Goal: Check status: Check status

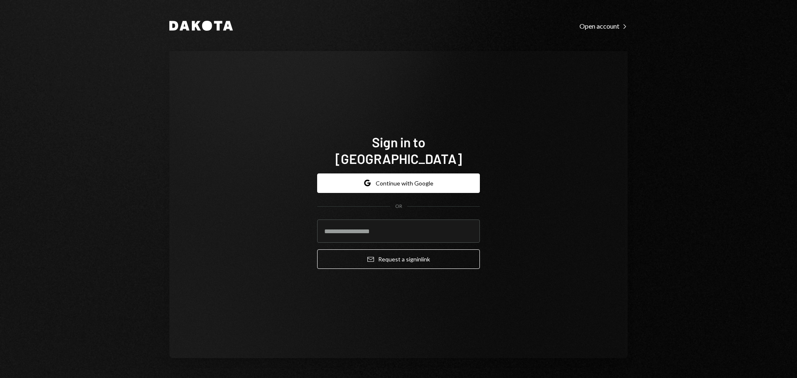
type input "**********"
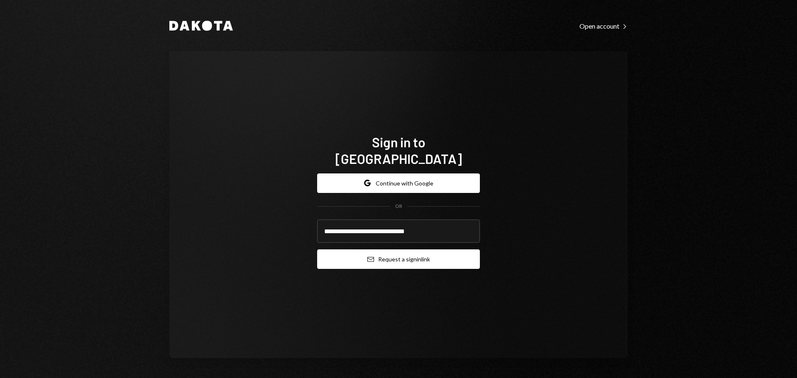
click at [396, 250] on button "Email Request a sign in link" at bounding box center [398, 259] width 163 height 20
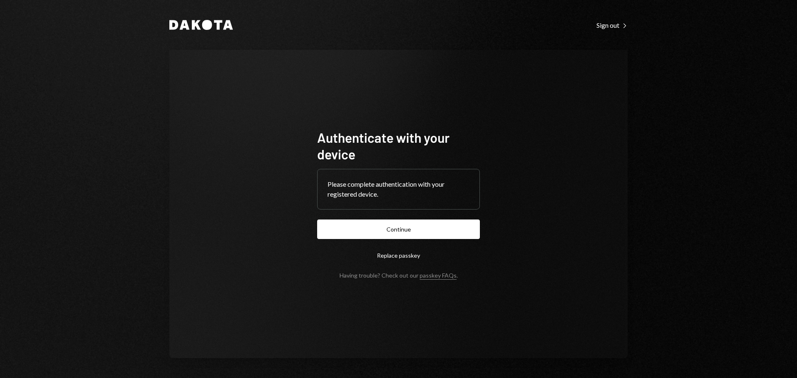
drag, startPoint x: 404, startPoint y: 235, endPoint x: 418, endPoint y: 232, distance: 14.4
click at [404, 235] on button "Continue" at bounding box center [398, 230] width 163 height 20
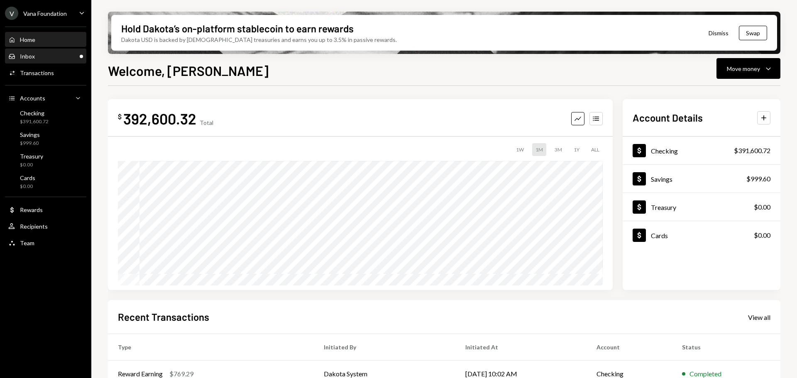
click at [41, 62] on div "Inbox Inbox" at bounding box center [45, 56] width 75 height 14
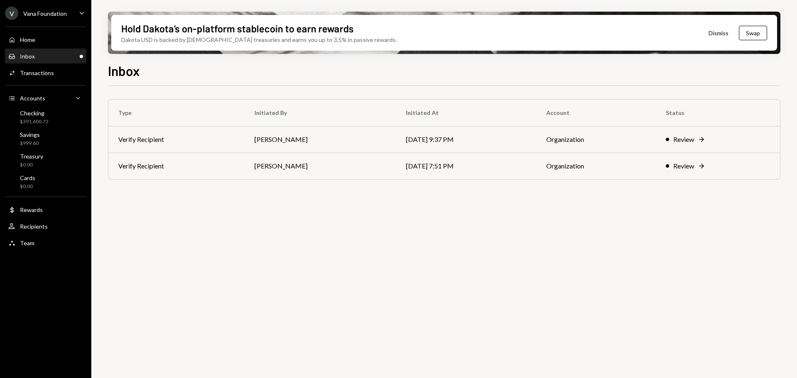
click at [60, 11] on div "Vana Foundation" at bounding box center [45, 13] width 44 height 7
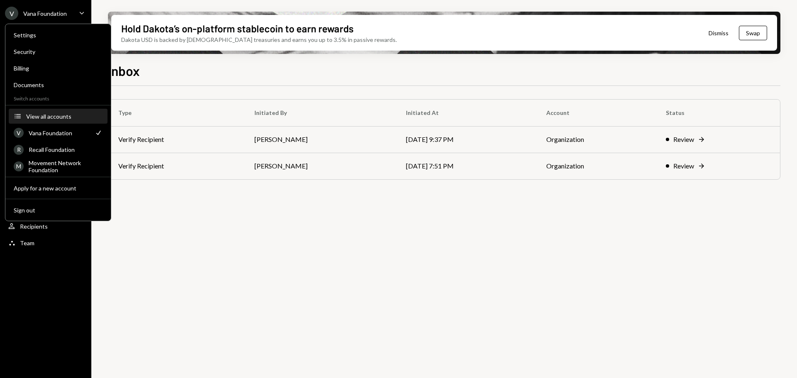
click at [46, 116] on div "View all accounts" at bounding box center [64, 116] width 76 height 7
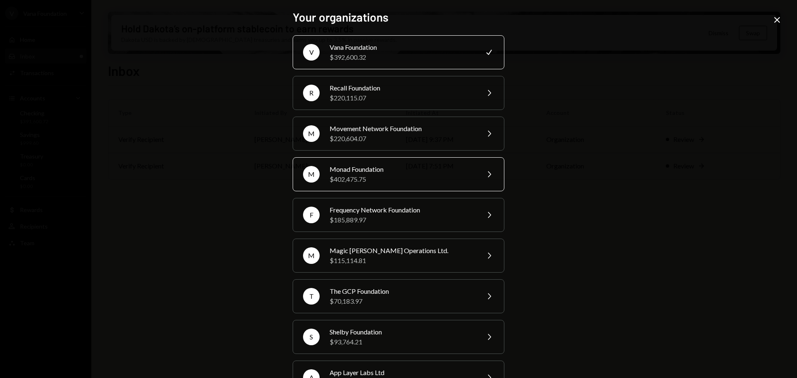
click at [362, 174] on div "$402,475.75" at bounding box center [401, 179] width 144 height 10
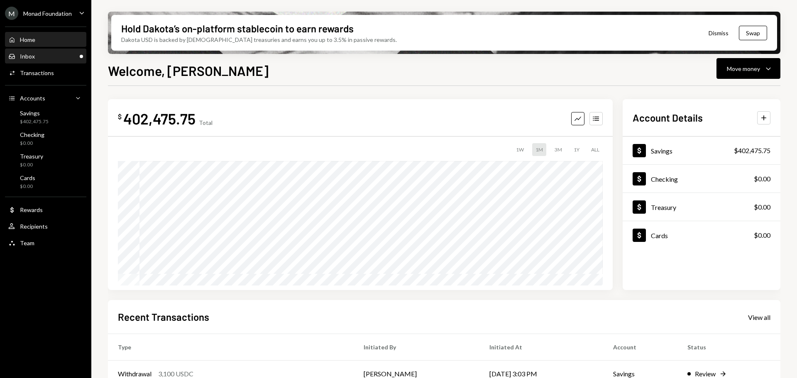
click at [66, 58] on div "Inbox Inbox" at bounding box center [45, 56] width 75 height 7
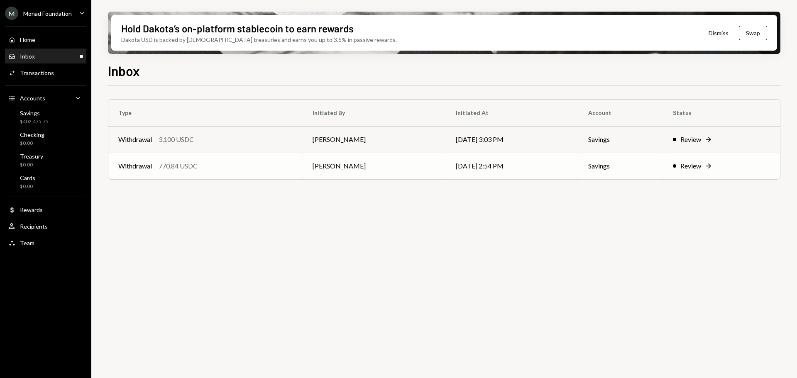
click at [210, 163] on div "Withdrawal 770.84 USDC" at bounding box center [205, 166] width 174 height 10
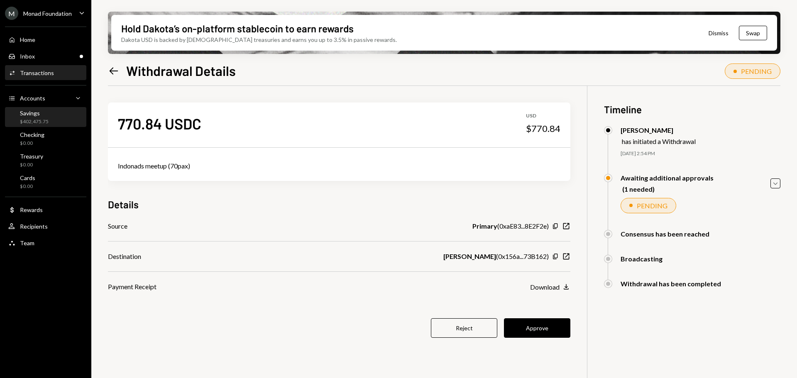
click at [35, 121] on div "$402,475.75" at bounding box center [34, 121] width 29 height 7
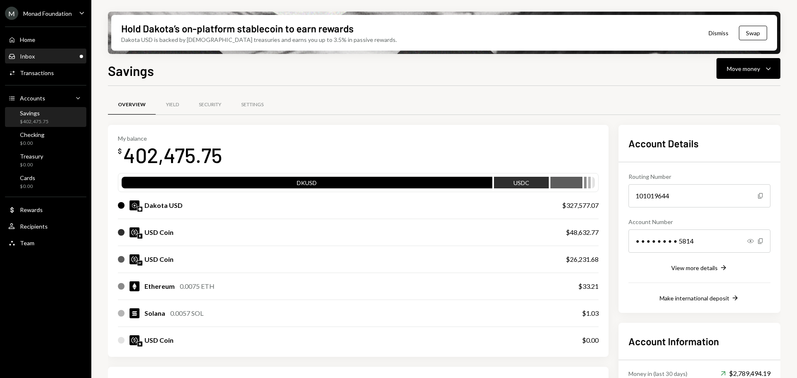
click at [58, 58] on div "Inbox Inbox" at bounding box center [45, 56] width 75 height 7
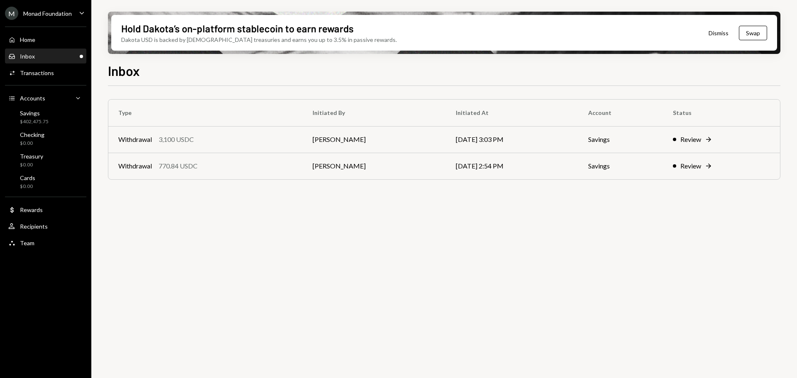
click at [39, 56] on div "Inbox Inbox" at bounding box center [45, 56] width 75 height 7
click at [26, 123] on div "$402,475.75" at bounding box center [34, 121] width 29 height 7
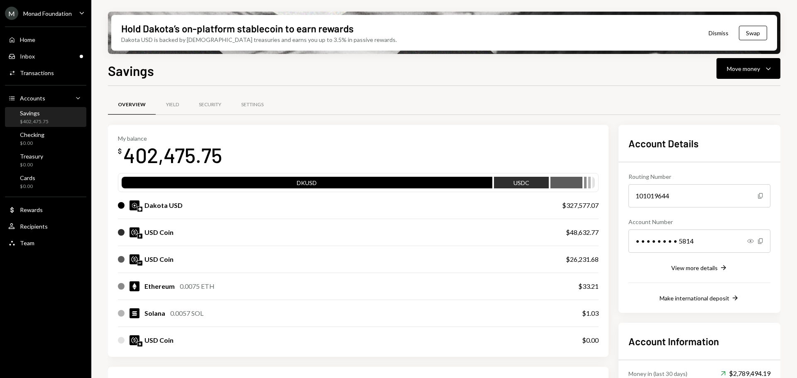
click at [742, 81] on div "Savings Move money Caret Down Overview Yield Security Settings My balance $ 402…" at bounding box center [444, 244] width 672 height 366
click at [742, 76] on button "Move money Caret Down" at bounding box center [748, 68] width 64 height 21
click at [729, 136] on div "Deposit Deposit" at bounding box center [735, 131] width 83 height 19
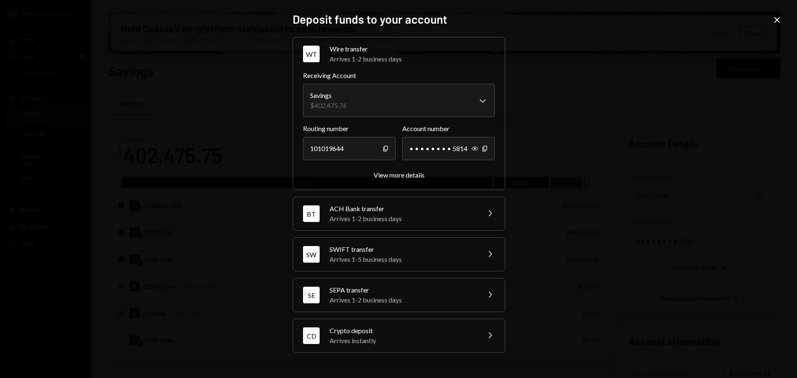
click at [397, 342] on div "Arrives instantly" at bounding box center [401, 341] width 145 height 10
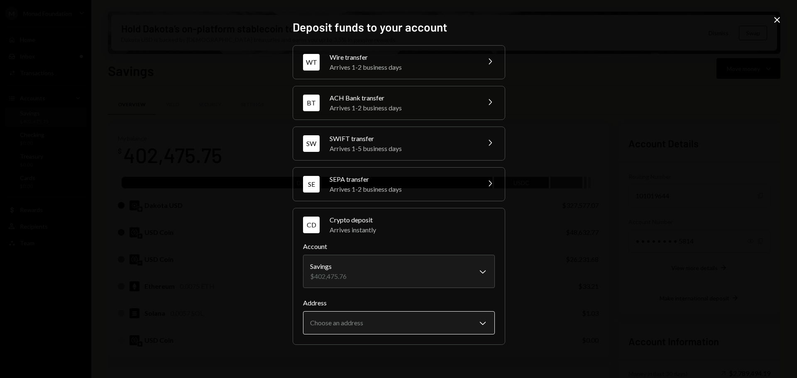
click at [449, 323] on body "M Monad Foundation Caret Down Home Home Inbox Inbox Activities Transactions Acc…" at bounding box center [398, 189] width 797 height 378
select select "**********"
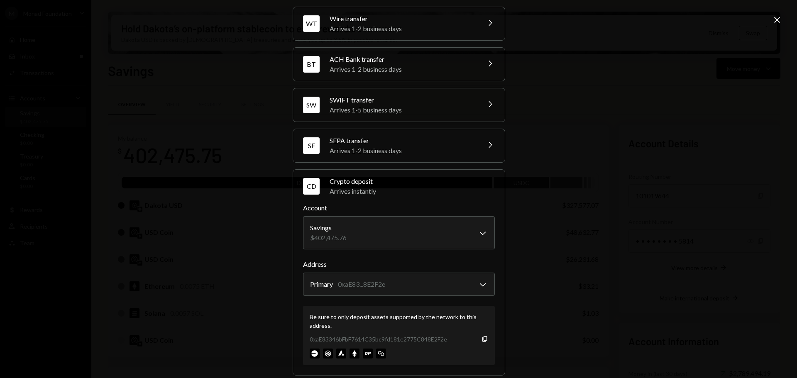
scroll to position [39, 0]
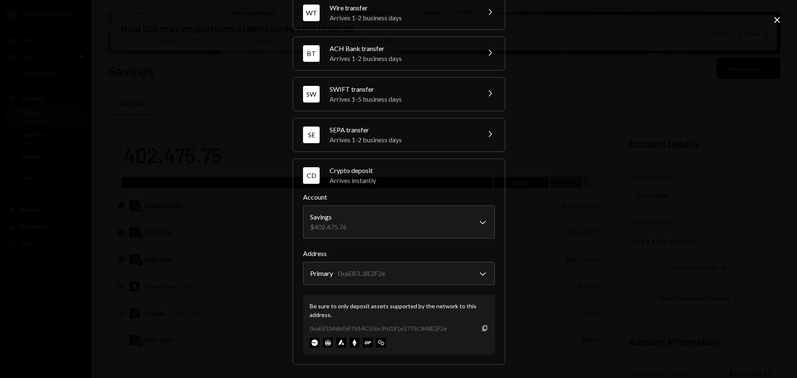
click at [776, 19] on icon at bounding box center [777, 20] width 6 height 6
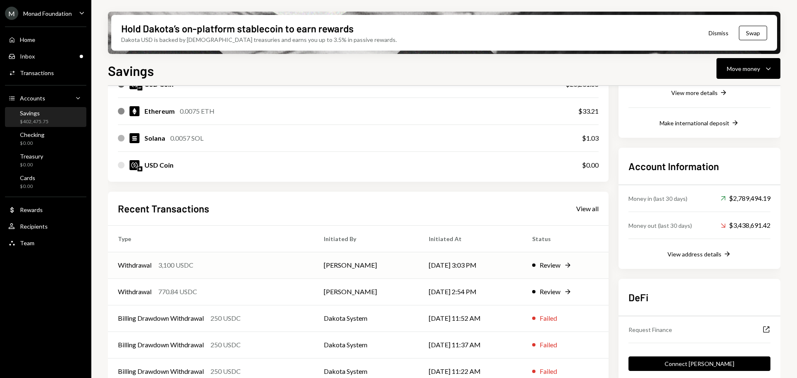
scroll to position [189, 0]
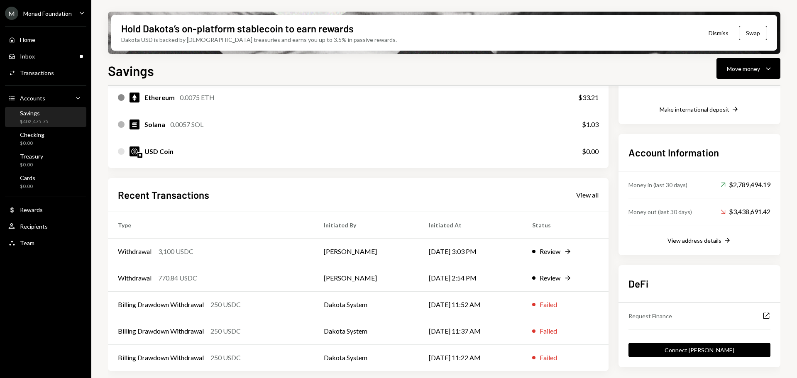
click at [586, 197] on div "View all" at bounding box center [587, 195] width 22 height 8
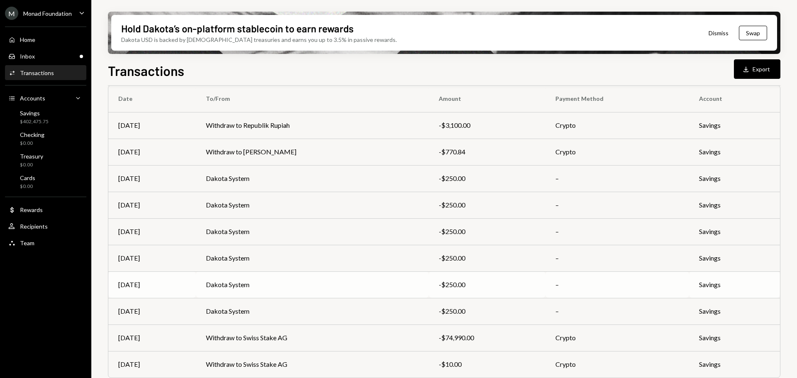
scroll to position [95, 0]
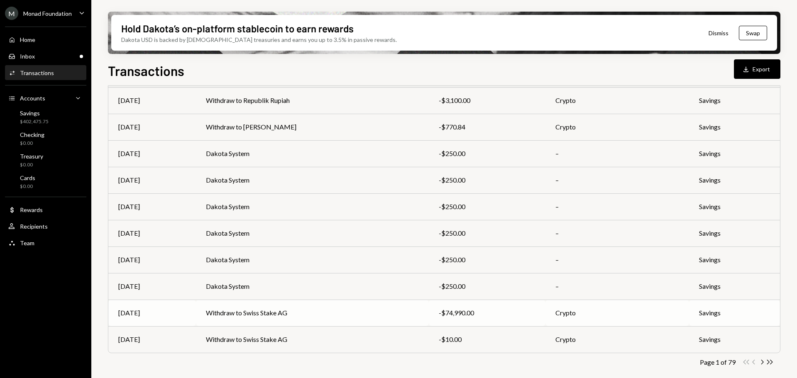
click at [362, 317] on td "Withdraw to Swiss Stake AG" at bounding box center [312, 313] width 233 height 27
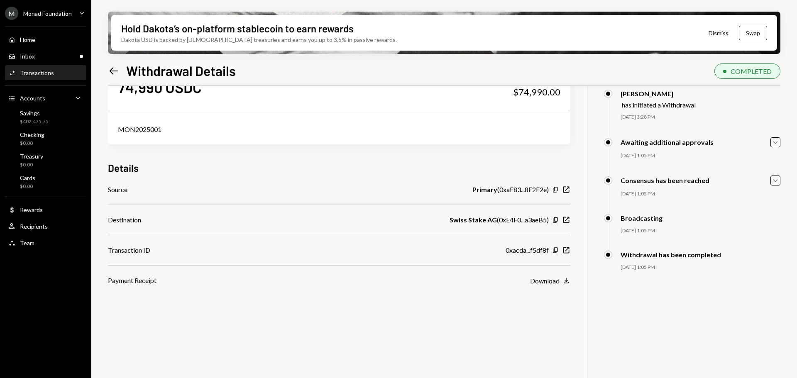
scroll to position [25, 0]
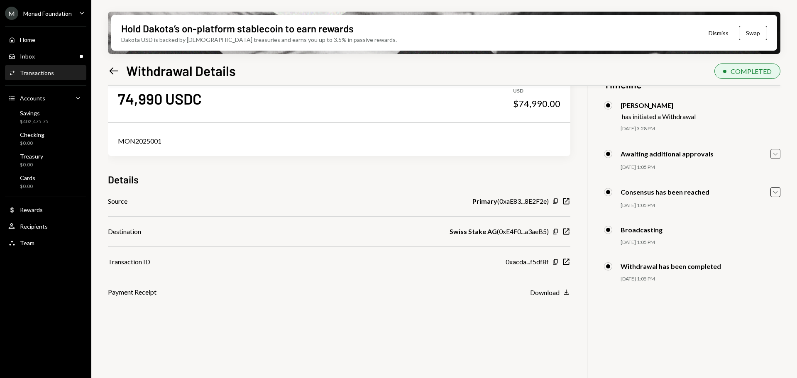
click at [778, 154] on icon "Caret Down" at bounding box center [775, 153] width 9 height 9
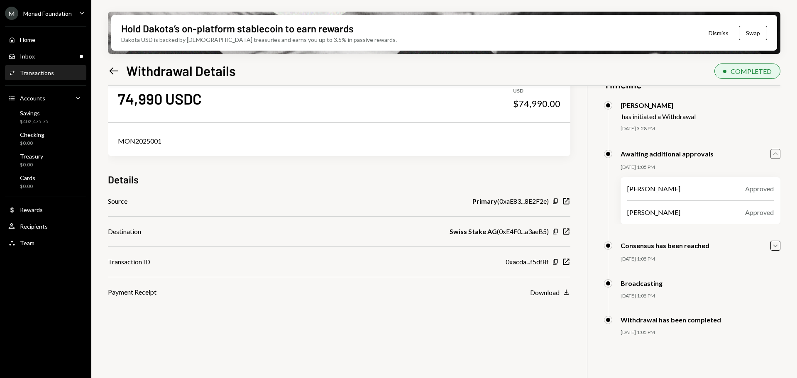
click at [778, 154] on icon "Caret Up" at bounding box center [775, 153] width 9 height 9
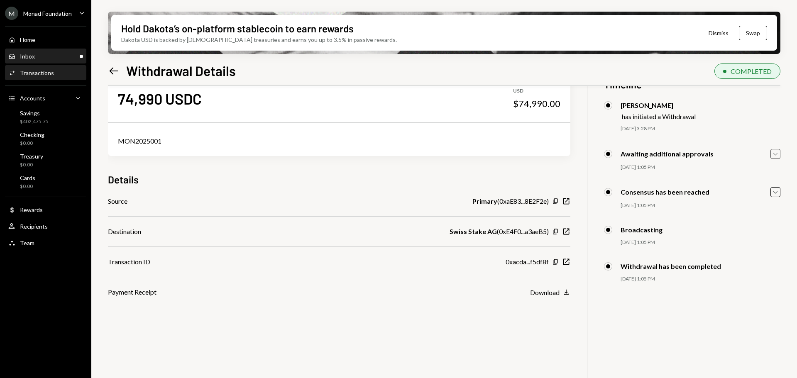
click at [39, 59] on div "Inbox Inbox" at bounding box center [45, 56] width 75 height 7
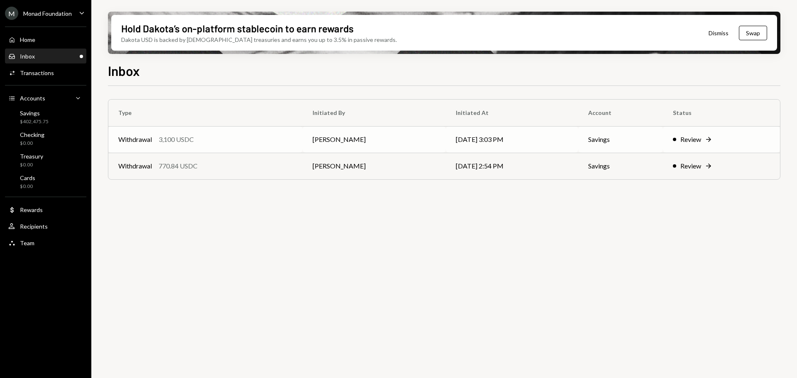
click at [227, 142] on div "Withdrawal 3,100 USDC" at bounding box center [205, 139] width 174 height 10
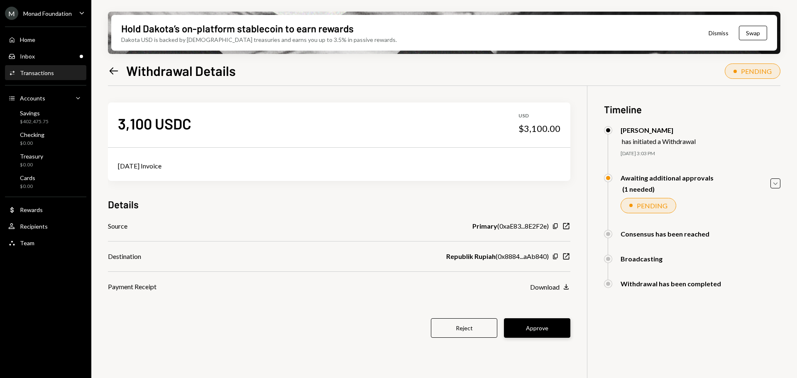
click at [544, 329] on button "Approve" at bounding box center [537, 328] width 66 height 20
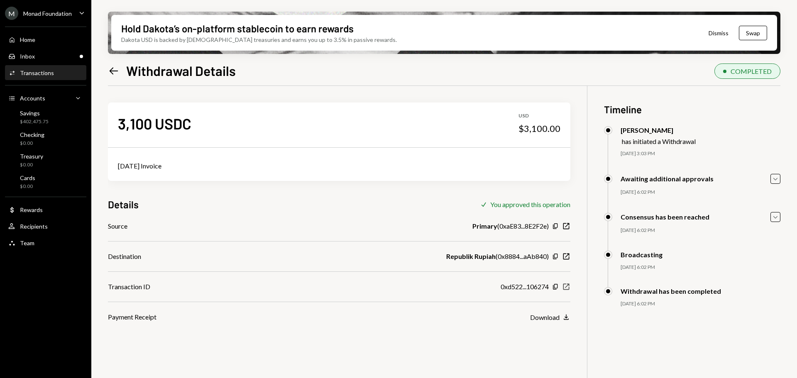
click at [564, 284] on icon "button" at bounding box center [566, 287] width 6 height 6
click at [46, 54] on div "Inbox Inbox" at bounding box center [45, 56] width 75 height 7
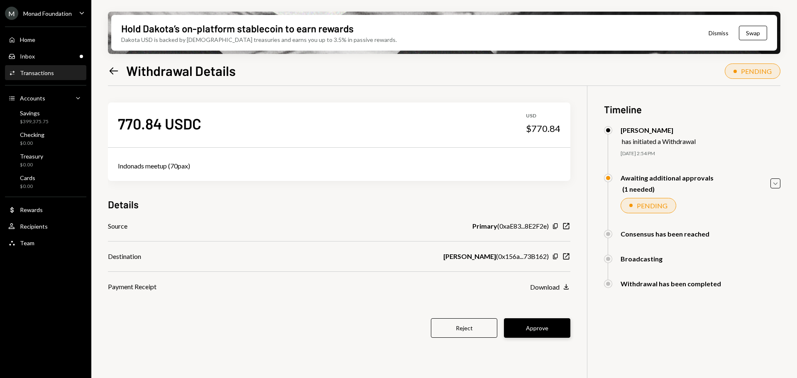
click at [539, 326] on button "Approve" at bounding box center [537, 328] width 66 height 20
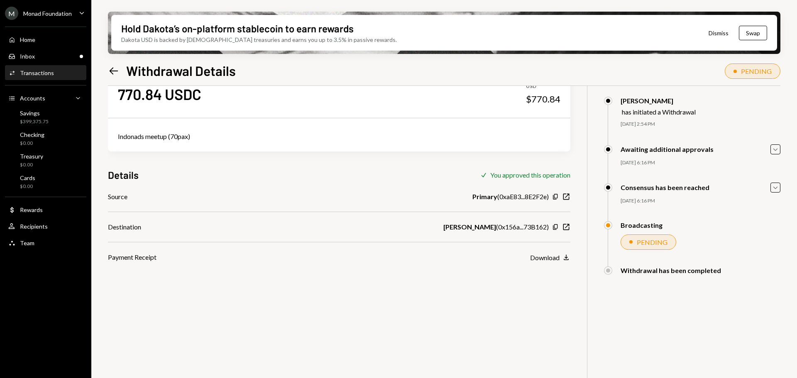
scroll to position [41, 0]
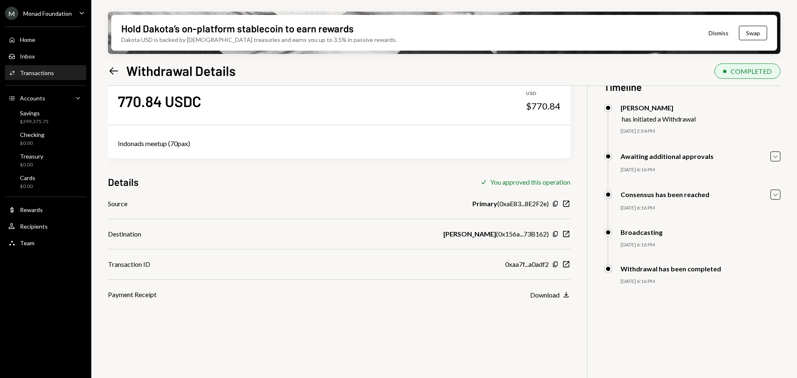
scroll to position [41, 0]
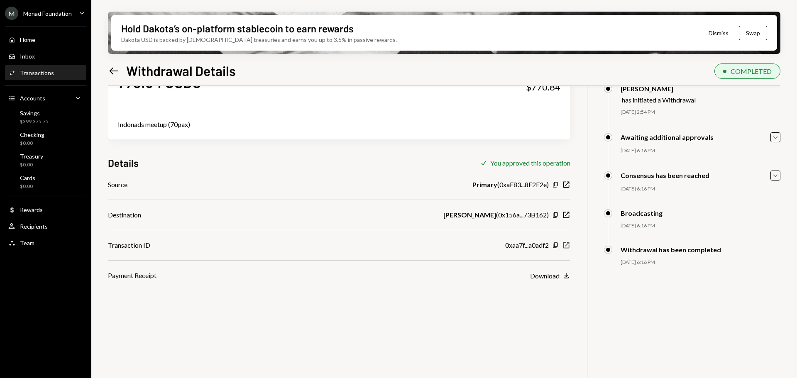
click at [565, 244] on icon "New Window" at bounding box center [566, 245] width 8 height 8
click at [42, 43] on div "Home Home" at bounding box center [45, 39] width 75 height 7
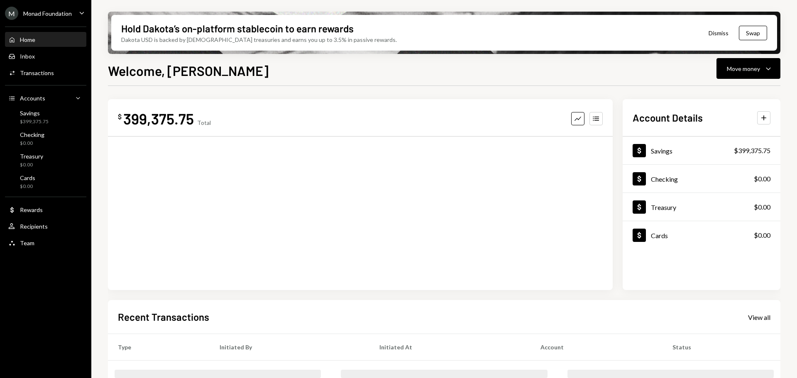
click at [51, 17] on div "M Monad Foundation" at bounding box center [38, 13] width 67 height 13
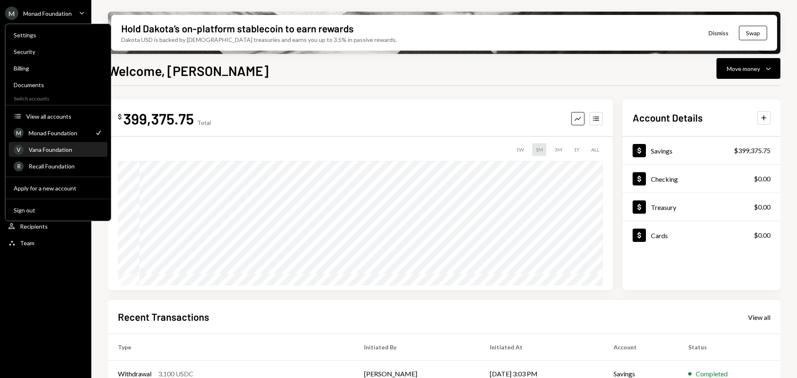
click at [49, 148] on div "Vana Foundation" at bounding box center [66, 149] width 74 height 7
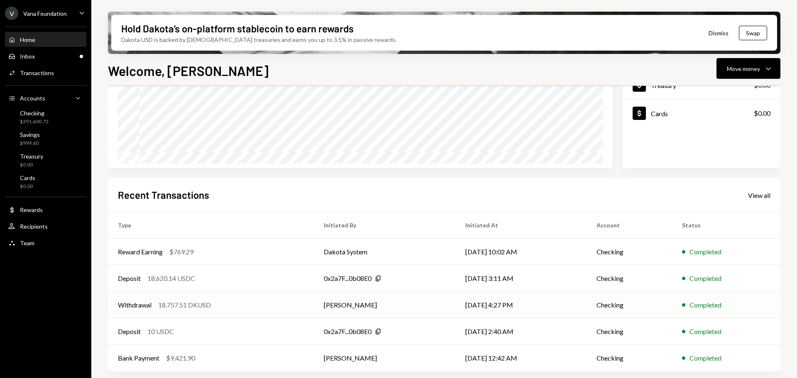
scroll to position [122, 0]
click at [233, 302] on div "Withdrawal 18,757.51 DKUSD" at bounding box center [211, 305] width 186 height 10
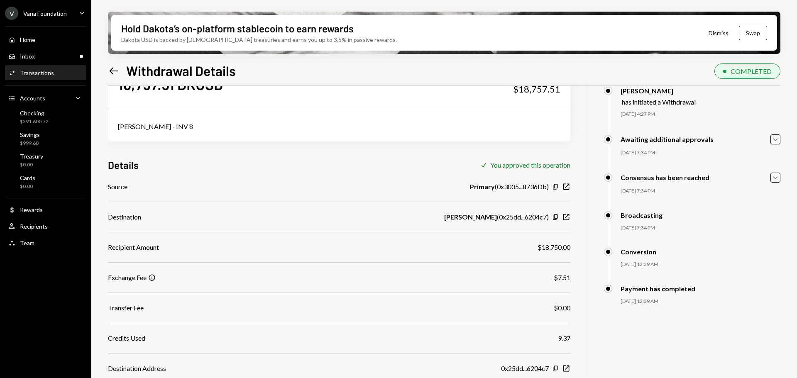
scroll to position [106, 0]
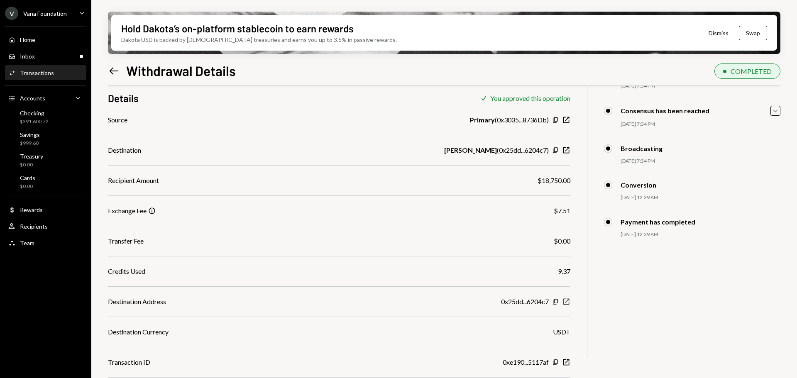
click at [568, 304] on icon "New Window" at bounding box center [566, 302] width 8 height 8
